Goal: Navigation & Orientation: Find specific page/section

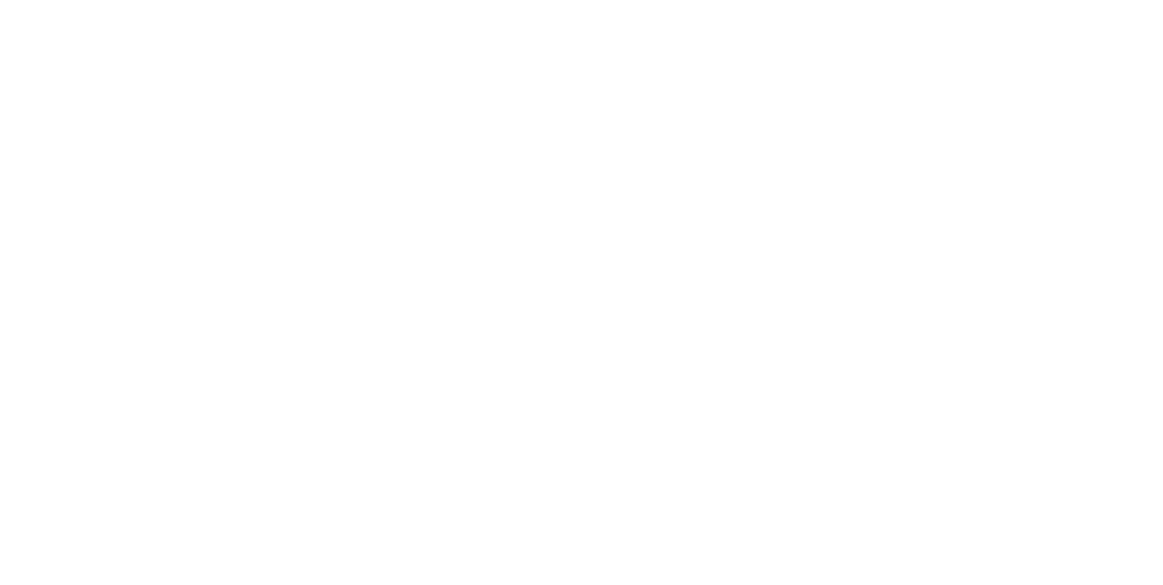
click at [678, 0] on html at bounding box center [581, 0] width 1163 height 0
click at [290, 0] on html at bounding box center [581, 0] width 1163 height 0
drag, startPoint x: 805, startPoint y: 151, endPoint x: 849, endPoint y: 136, distance: 46.0
click at [849, 0] on html at bounding box center [581, 0] width 1163 height 0
drag, startPoint x: 355, startPoint y: 420, endPoint x: 351, endPoint y: 409, distance: 11.2
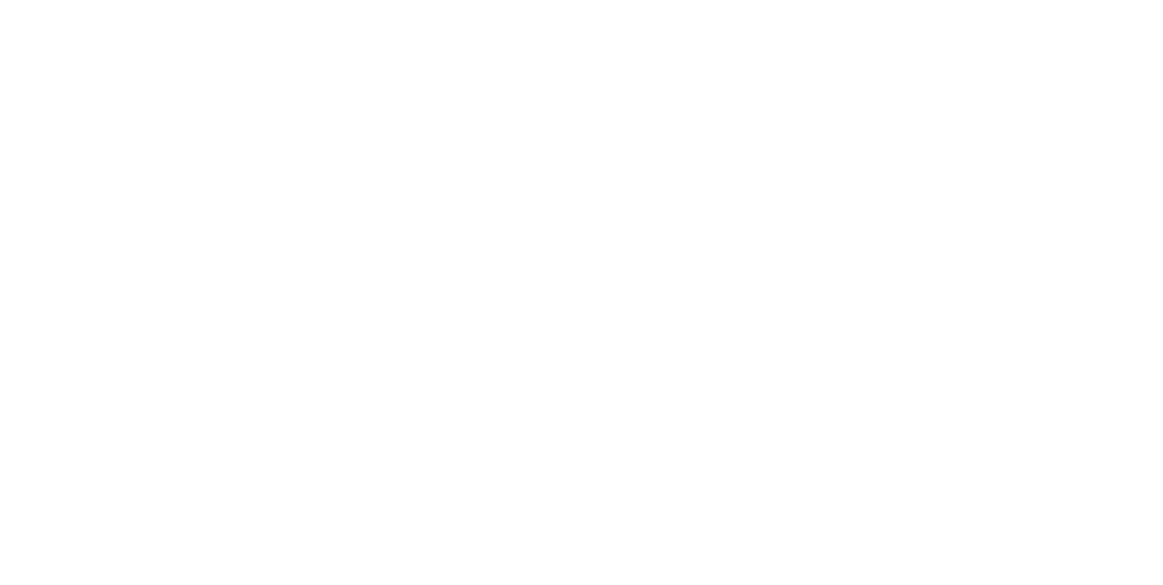
click at [352, 0] on html at bounding box center [581, 0] width 1163 height 0
click at [457, 0] on html at bounding box center [581, 0] width 1163 height 0
